Goal: Task Accomplishment & Management: Understand process/instructions

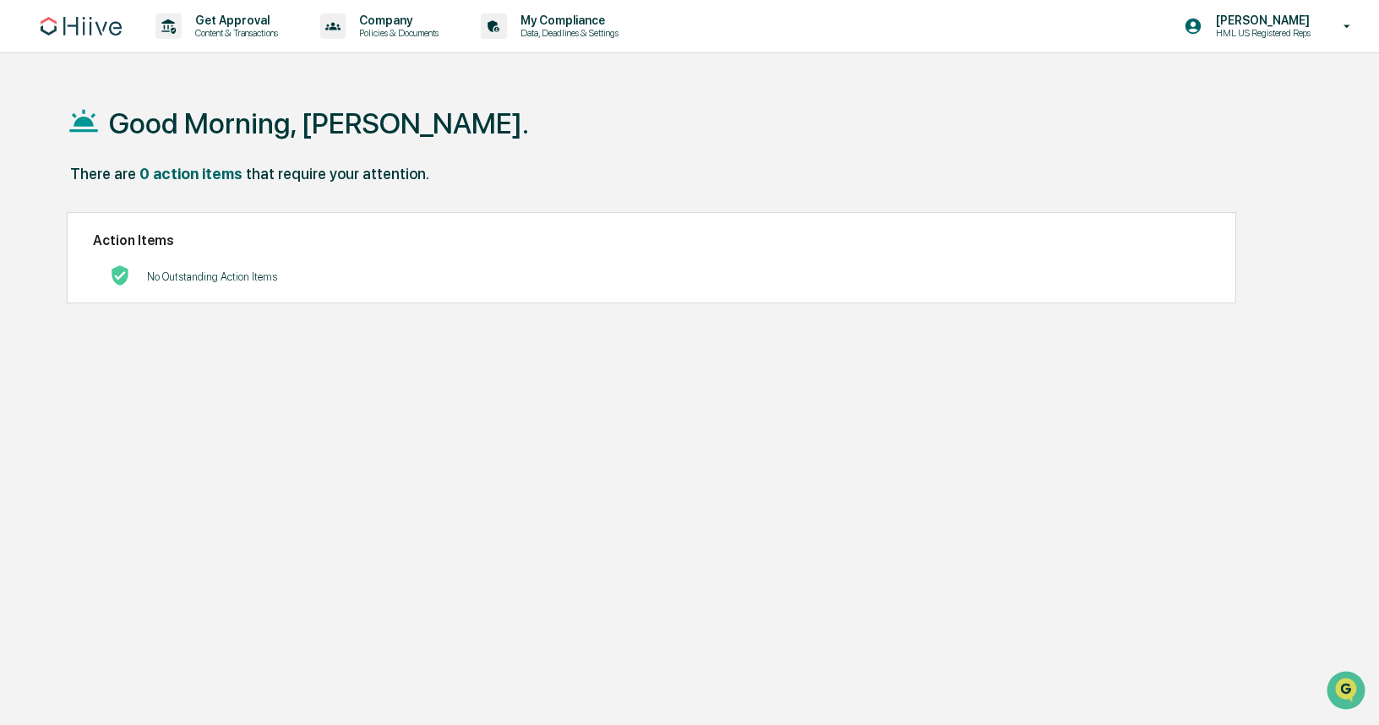
click at [222, 52] on div "Get Approval Content & Transactions Company Policies & Documents My Compliance …" at bounding box center [689, 26] width 1379 height 53
click at [235, 23] on p "Get Approval" at bounding box center [234, 21] width 105 height 14
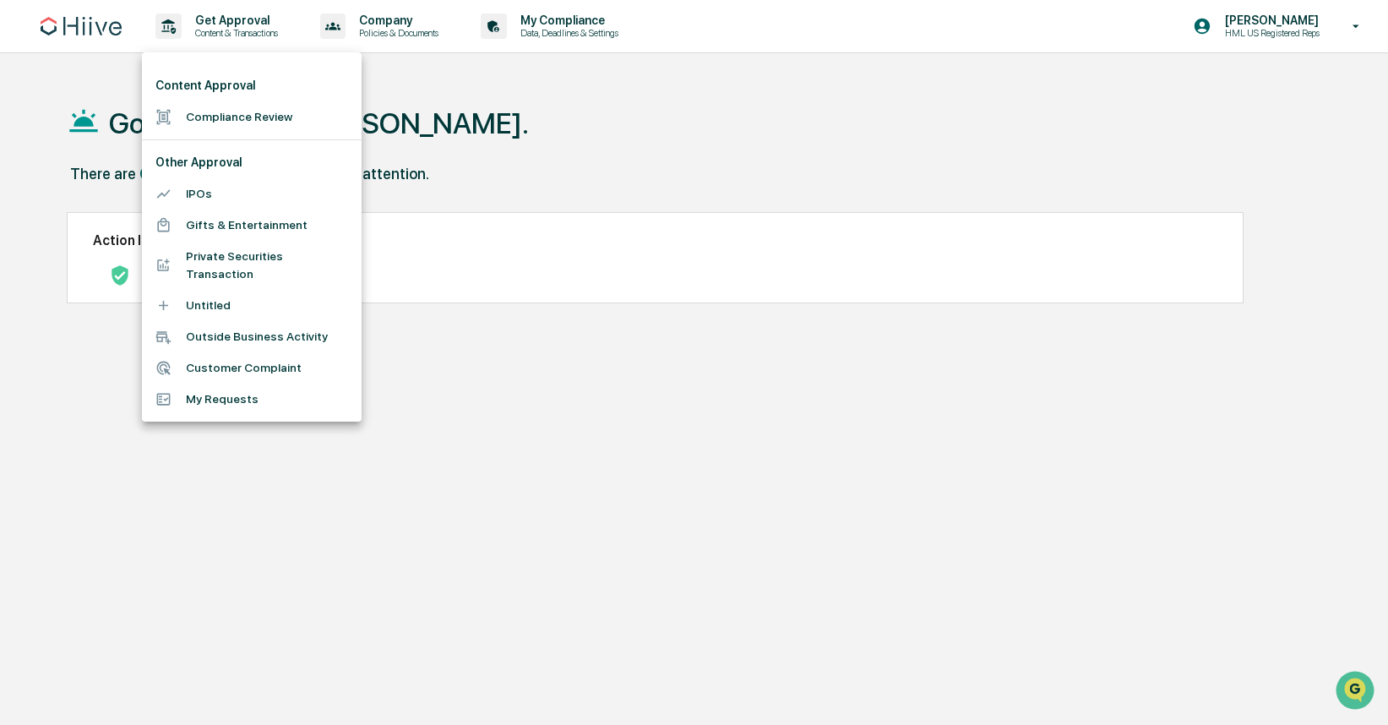
click at [552, 155] on div at bounding box center [694, 362] width 1388 height 725
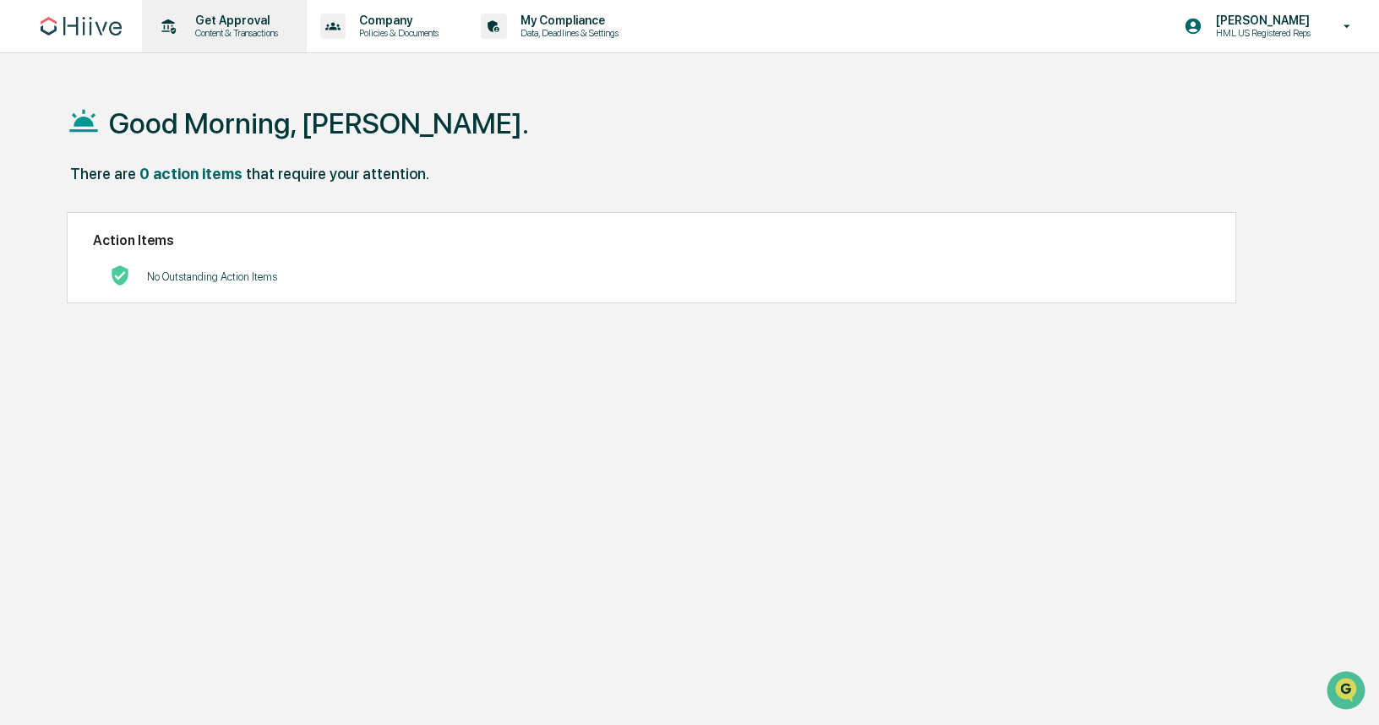
click at [250, 19] on p "Get Approval" at bounding box center [234, 21] width 105 height 14
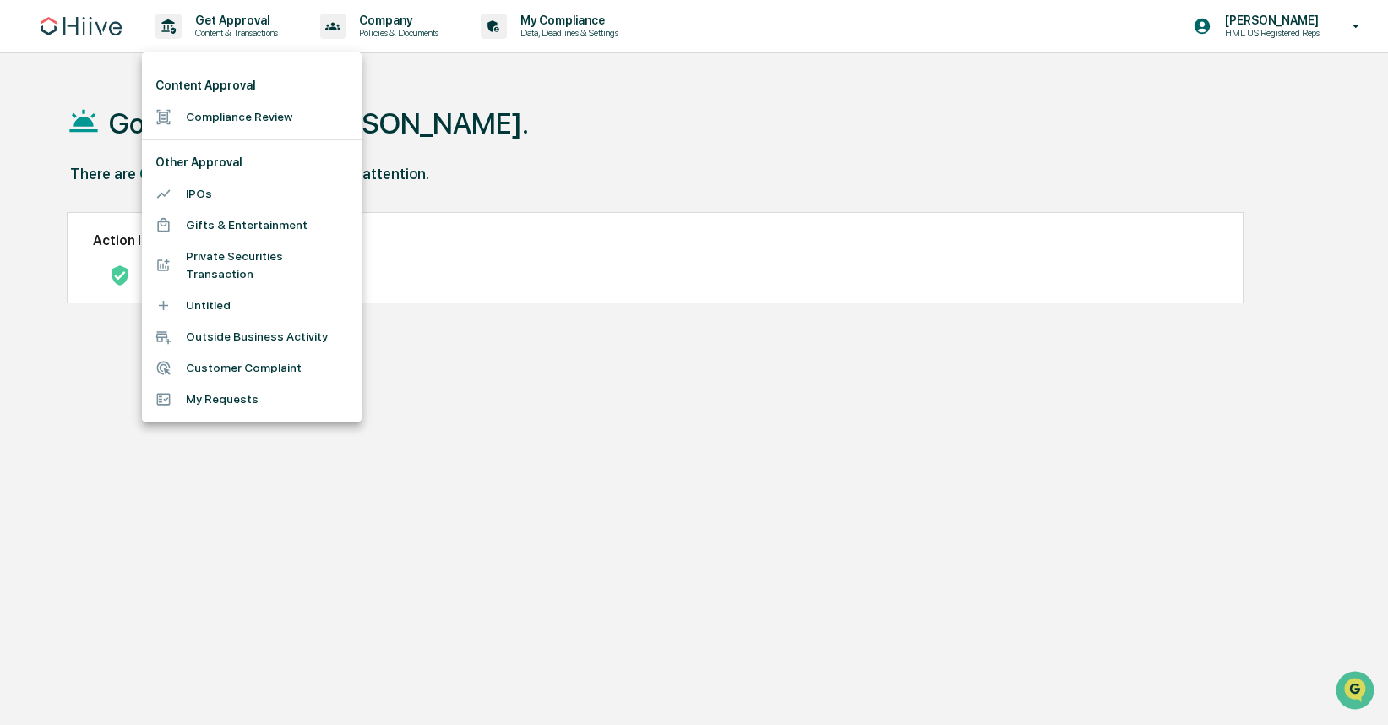
drag, startPoint x: 581, startPoint y: 97, endPoint x: 580, endPoint y: 85, distance: 11.9
click at [581, 95] on div at bounding box center [694, 362] width 1388 height 725
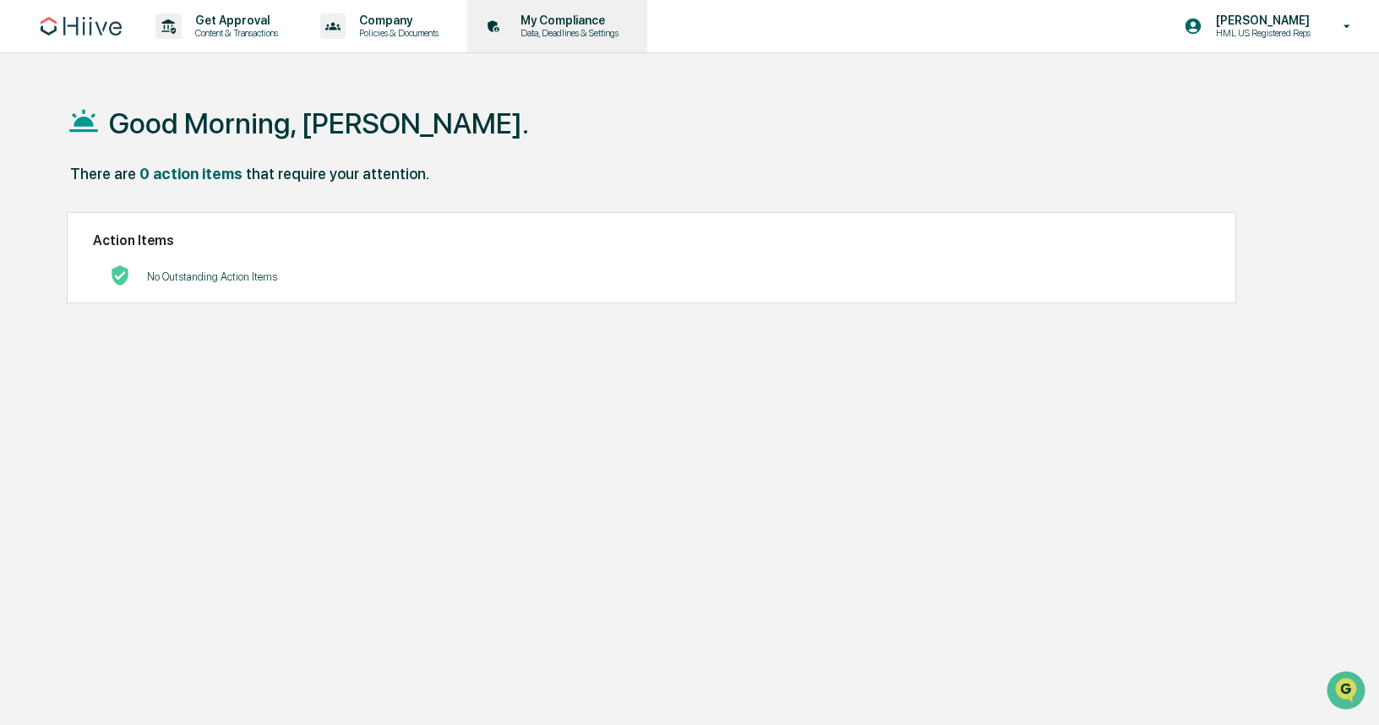
click at [580, 28] on p "Data, Deadlines & Settings" at bounding box center [567, 33] width 120 height 12
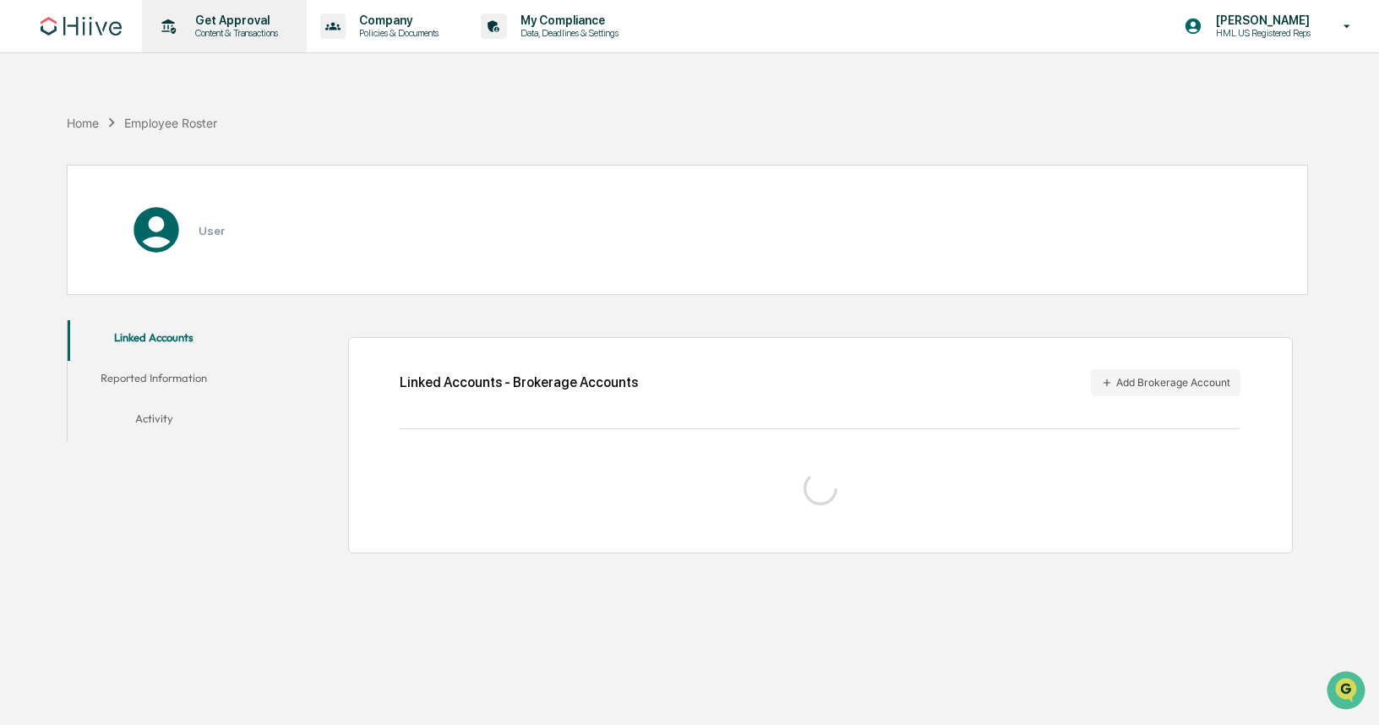
click at [270, 11] on div "Get Approval Content & Transactions" at bounding box center [223, 26] width 148 height 52
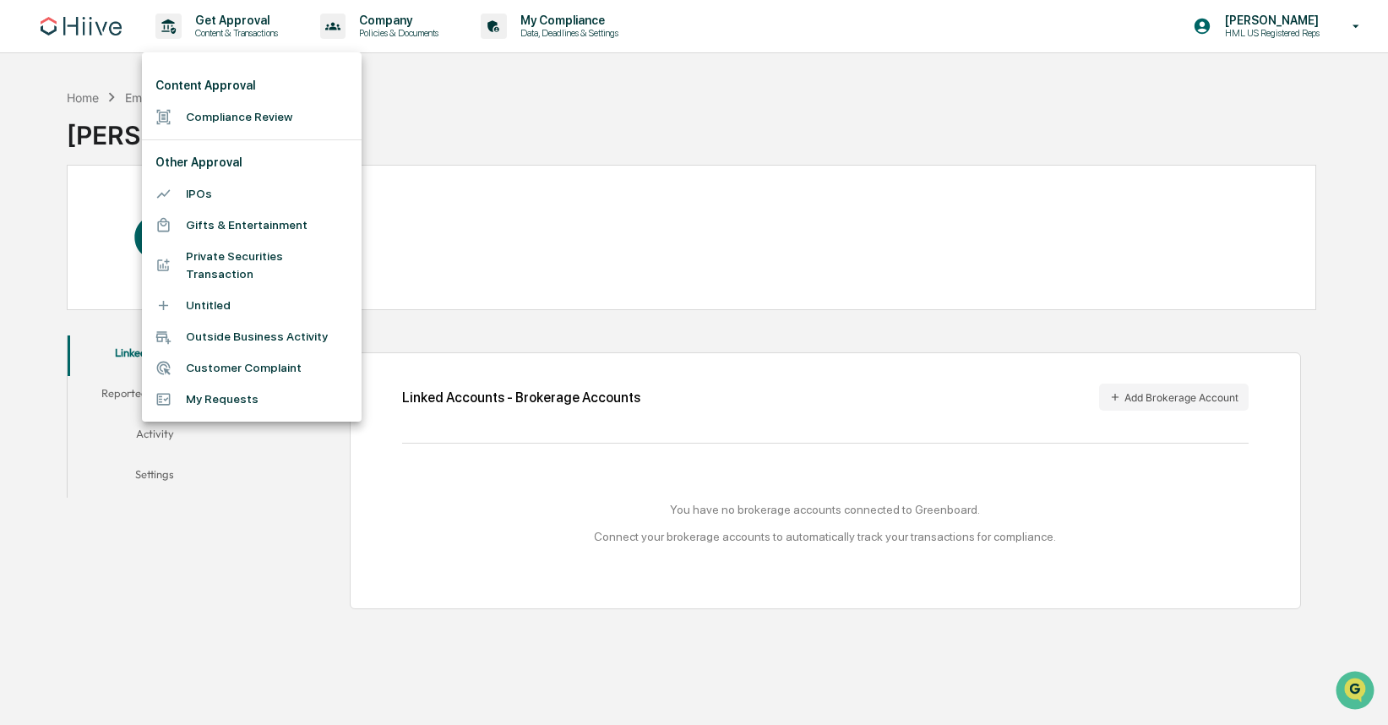
click at [968, 143] on div at bounding box center [694, 362] width 1388 height 725
